Goal: Book appointment/travel/reservation

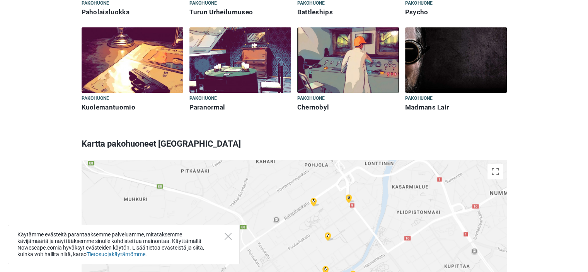
scroll to position [967, 0]
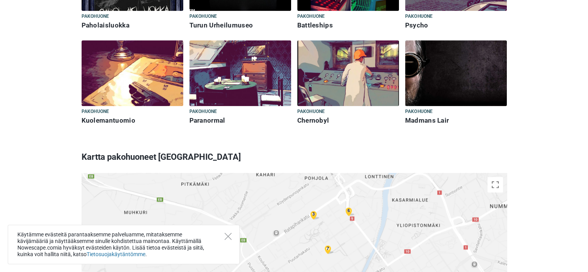
click at [316, 116] on h6 "Chernobyl" at bounding box center [348, 120] width 102 height 8
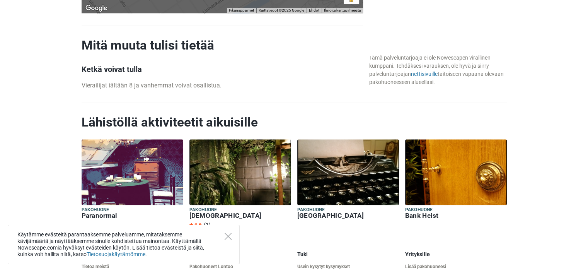
scroll to position [812, 0]
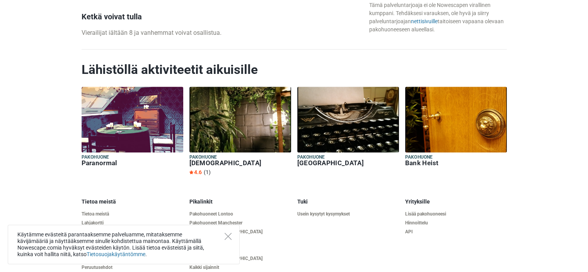
click at [321, 161] on h6 "[GEOGRAPHIC_DATA]" at bounding box center [348, 163] width 102 height 8
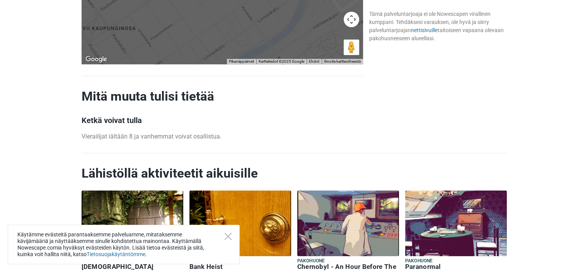
scroll to position [774, 0]
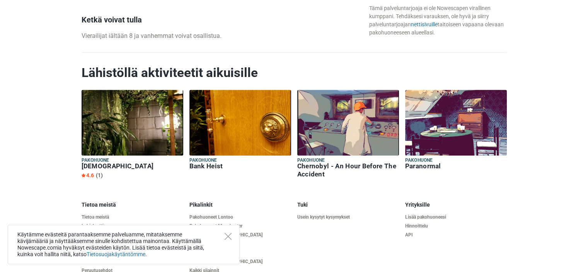
click at [206, 165] on h6 "Bank Heist" at bounding box center [241, 166] width 102 height 8
